Goal: Task Accomplishment & Management: Complete application form

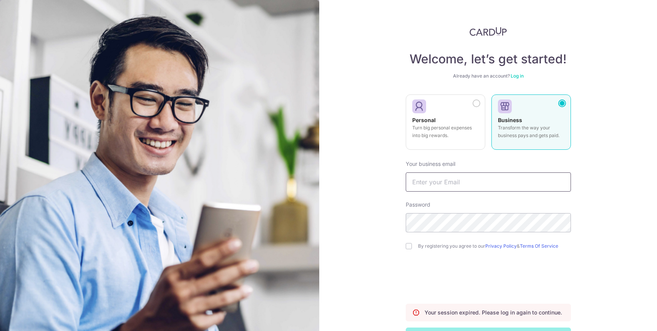
click at [425, 181] on input "text" at bounding box center [488, 181] width 165 height 19
type input "yihmin@creativemoms.com.sg"
click at [409, 244] on input "checkbox" at bounding box center [409, 246] width 6 height 6
checkbox input "true"
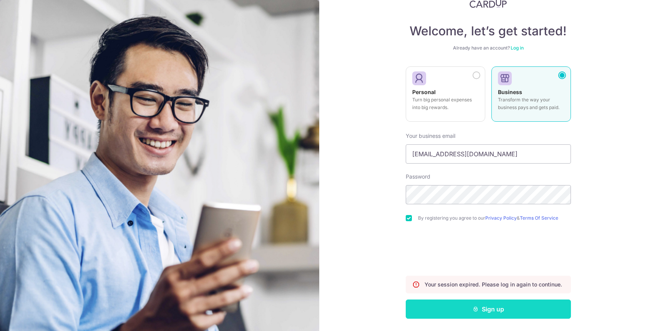
scroll to position [28, 0]
click at [448, 308] on button "Sign up" at bounding box center [488, 309] width 165 height 19
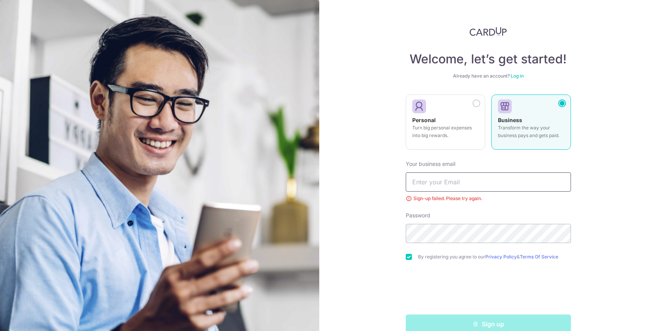
click at [462, 186] on input "text" at bounding box center [488, 181] width 165 height 19
type input "[EMAIL_ADDRESS][DOMAIN_NAME]"
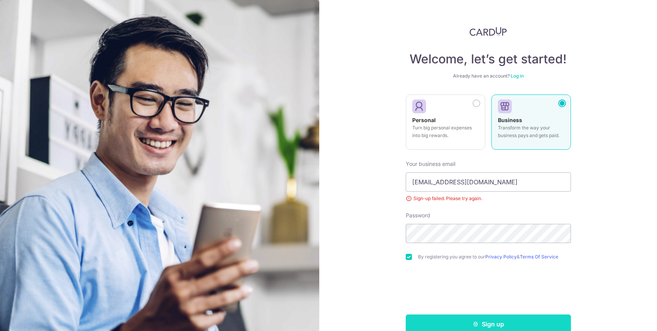
click at [449, 318] on button "Sign up" at bounding box center [488, 324] width 165 height 19
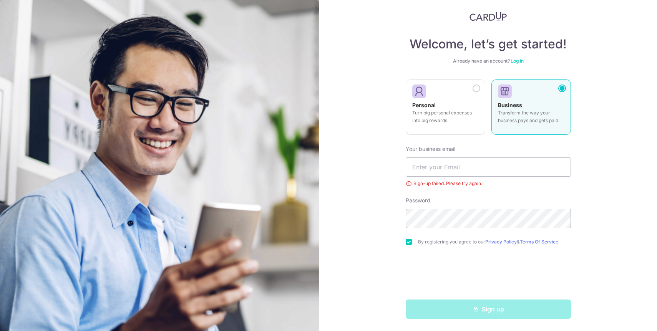
scroll to position [15, 0]
